Goal: Answer question/provide support: Answer question/provide support

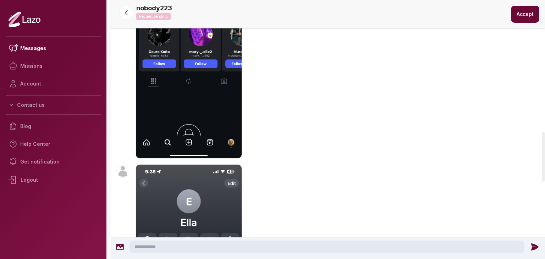
scroll to position [664, 0]
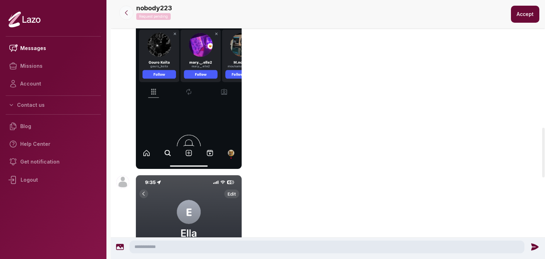
click at [125, 11] on icon at bounding box center [126, 12] width 7 height 7
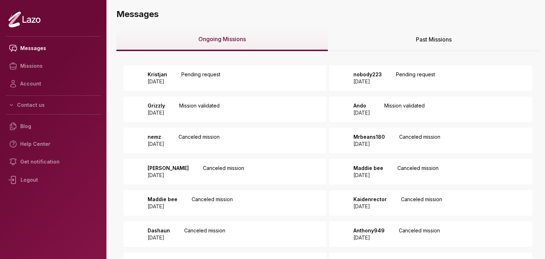
click at [264, 84] on div "Kristjan 2025 September 01 Pending request" at bounding box center [224, 78] width 203 height 26
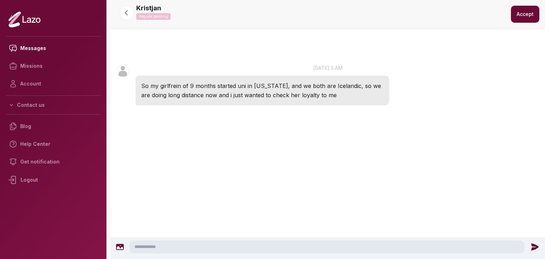
click at [228, 234] on div "Kristjan 5:23 AM 1 Sep at 5 am So my girlfrein of 9 months started uni in flori…" at bounding box center [328, 147] width 434 height 239
click at [230, 239] on div at bounding box center [328, 248] width 434 height 21
click at [228, 246] on textarea at bounding box center [326, 246] width 395 height 13
type textarea "**********"
click at [529, 243] on div at bounding box center [536, 246] width 16 height 9
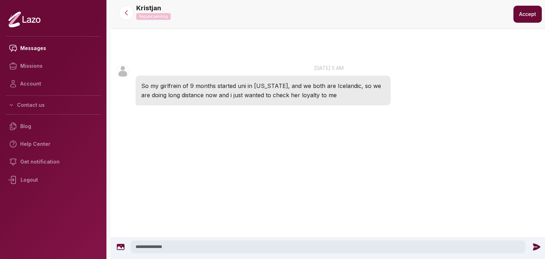
click at [534, 246] on icon at bounding box center [535, 246] width 7 height 7
click at [519, 10] on button "Accept" at bounding box center [527, 14] width 28 height 17
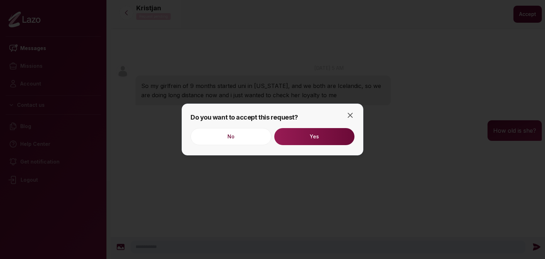
click at [317, 143] on button "Yes" at bounding box center [314, 136] width 80 height 17
click at [343, 120] on h2 "Do you want to accept this request?" at bounding box center [272, 117] width 164 height 10
click at [349, 115] on icon "button" at bounding box center [350, 115] width 4 height 4
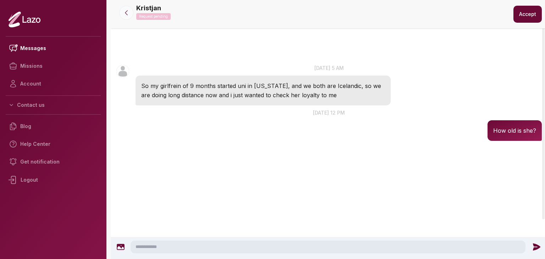
click at [124, 10] on icon at bounding box center [126, 12] width 7 height 7
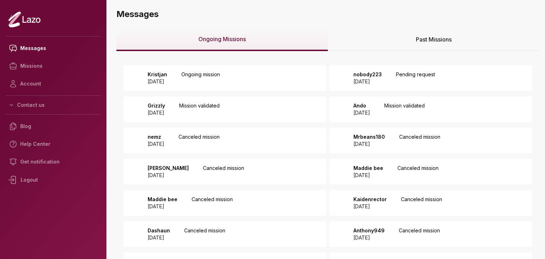
click at [380, 77] on p "nobody223" at bounding box center [367, 74] width 28 height 7
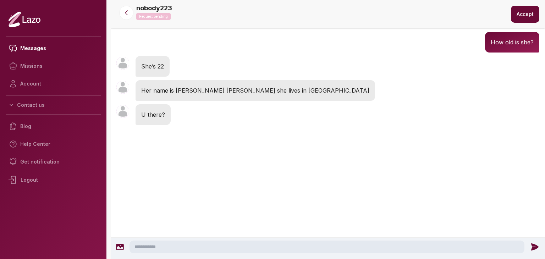
scroll to position [1013, 0]
click at [530, 11] on button "Accept" at bounding box center [525, 14] width 28 height 17
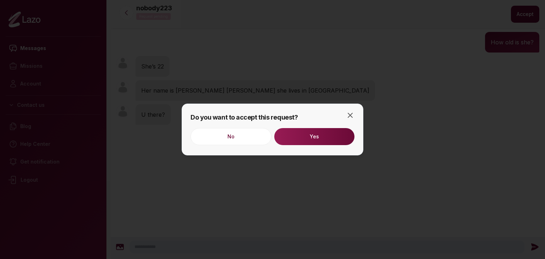
click at [328, 134] on button "Yes" at bounding box center [314, 136] width 80 height 17
click at [353, 111] on icon "button" at bounding box center [350, 115] width 9 height 9
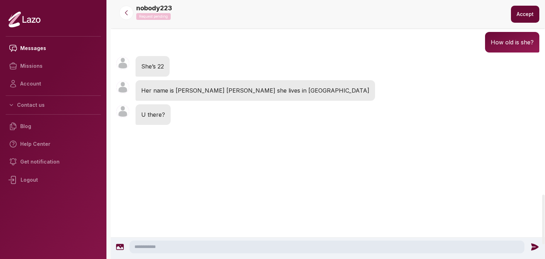
click at [191, 248] on textarea at bounding box center [326, 246] width 395 height 13
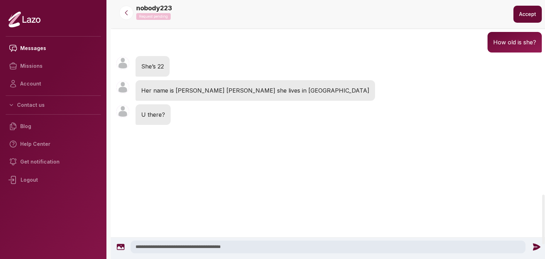
type textarea "**********"
click at [538, 250] on icon at bounding box center [536, 246] width 9 height 9
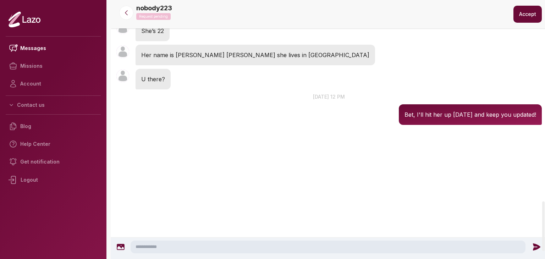
scroll to position [1049, 0]
click at [127, 11] on icon at bounding box center [126, 12] width 7 height 7
